Goal: Task Accomplishment & Management: Use online tool/utility

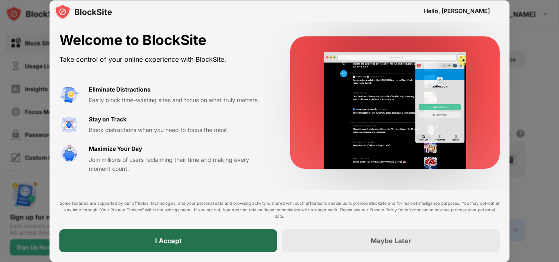
click at [197, 237] on div "I Accept" at bounding box center [168, 241] width 218 height 23
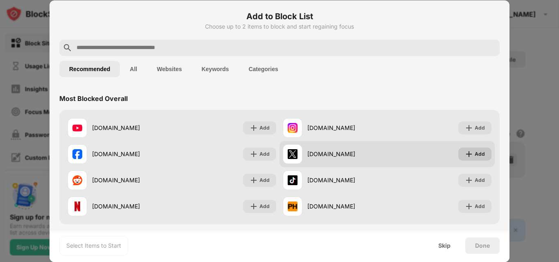
click at [481, 148] on div "Add" at bounding box center [474, 154] width 33 height 13
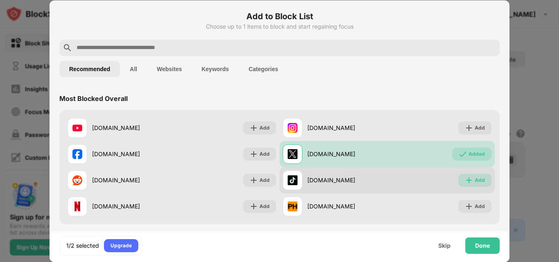
click at [476, 181] on div "Add" at bounding box center [480, 180] width 10 height 8
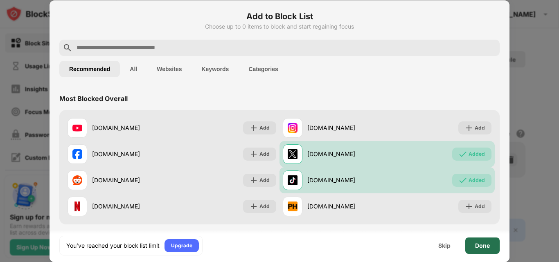
click at [479, 246] on div "Done" at bounding box center [482, 246] width 15 height 7
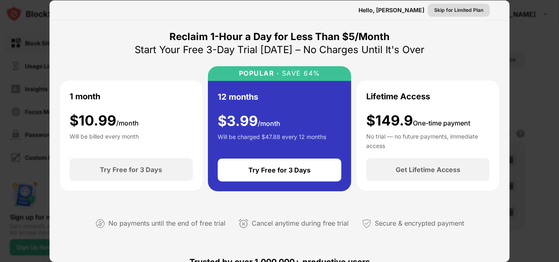
click at [447, 6] on div "Skip for Limited Plan" at bounding box center [458, 10] width 49 height 8
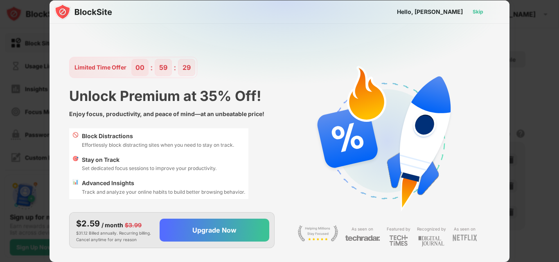
click at [476, 11] on div "Skip" at bounding box center [478, 12] width 11 height 8
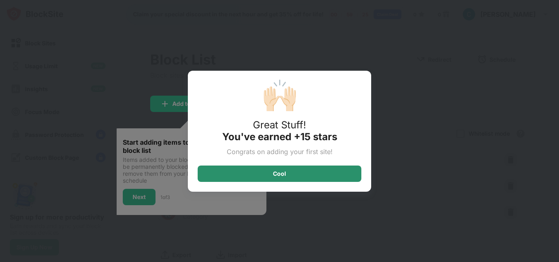
click at [293, 172] on div "Cool" at bounding box center [280, 174] width 164 height 16
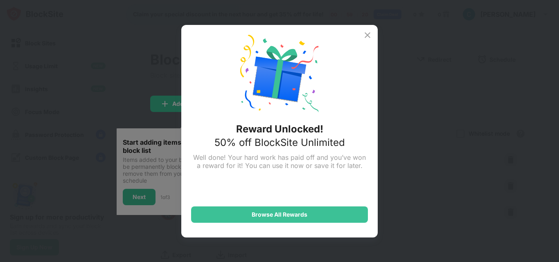
click at [367, 31] on img at bounding box center [368, 35] width 10 height 10
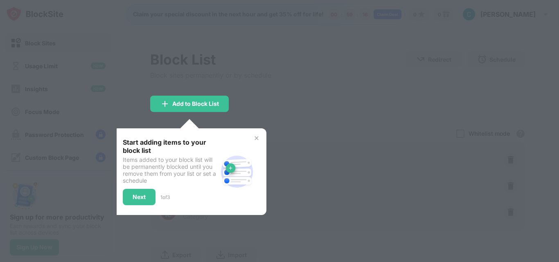
click at [256, 138] on img at bounding box center [256, 138] width 7 height 7
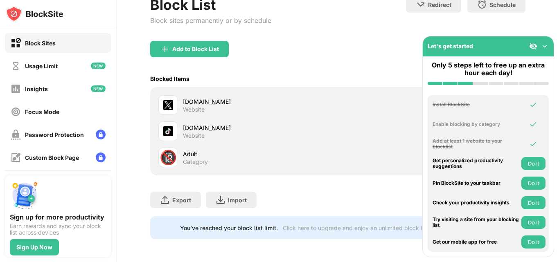
scroll to position [61, 6]
